Goal: Task Accomplishment & Management: Use online tool/utility

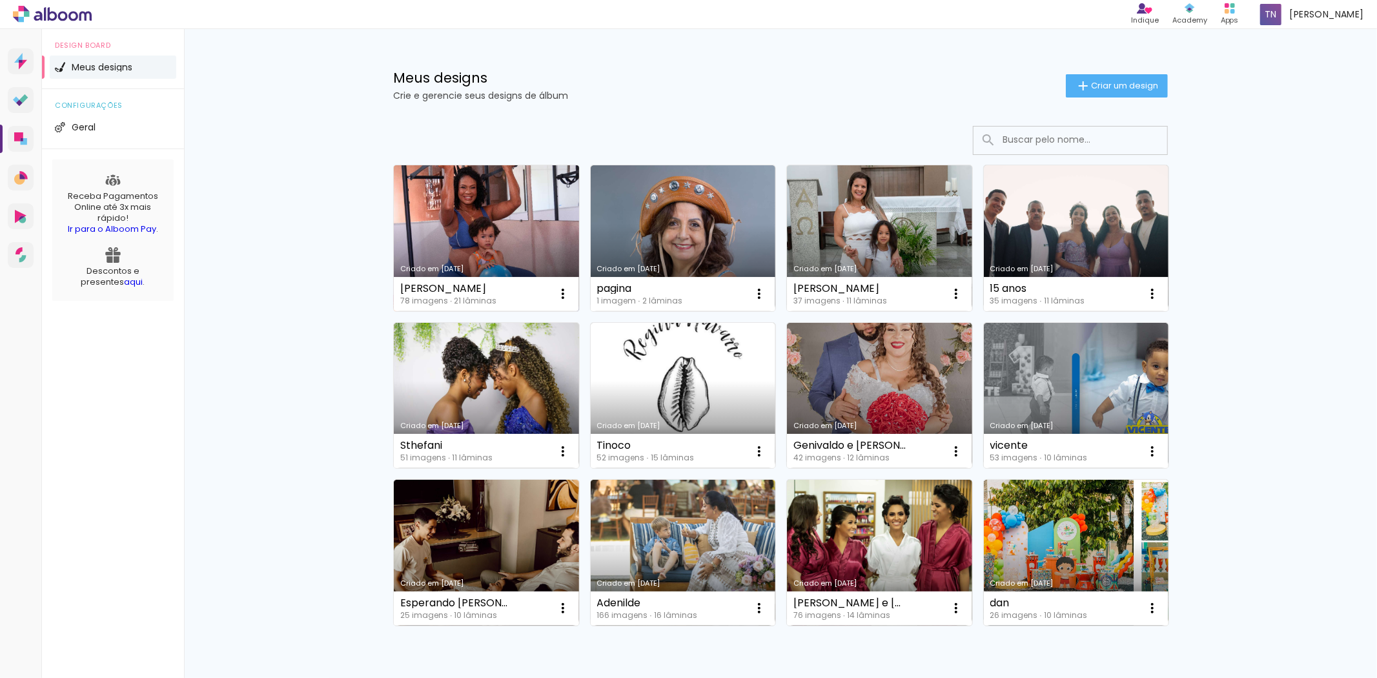
click at [508, 217] on link "Criado em [DATE]" at bounding box center [486, 238] width 185 height 146
